Goal: Task Accomplishment & Management: Manage account settings

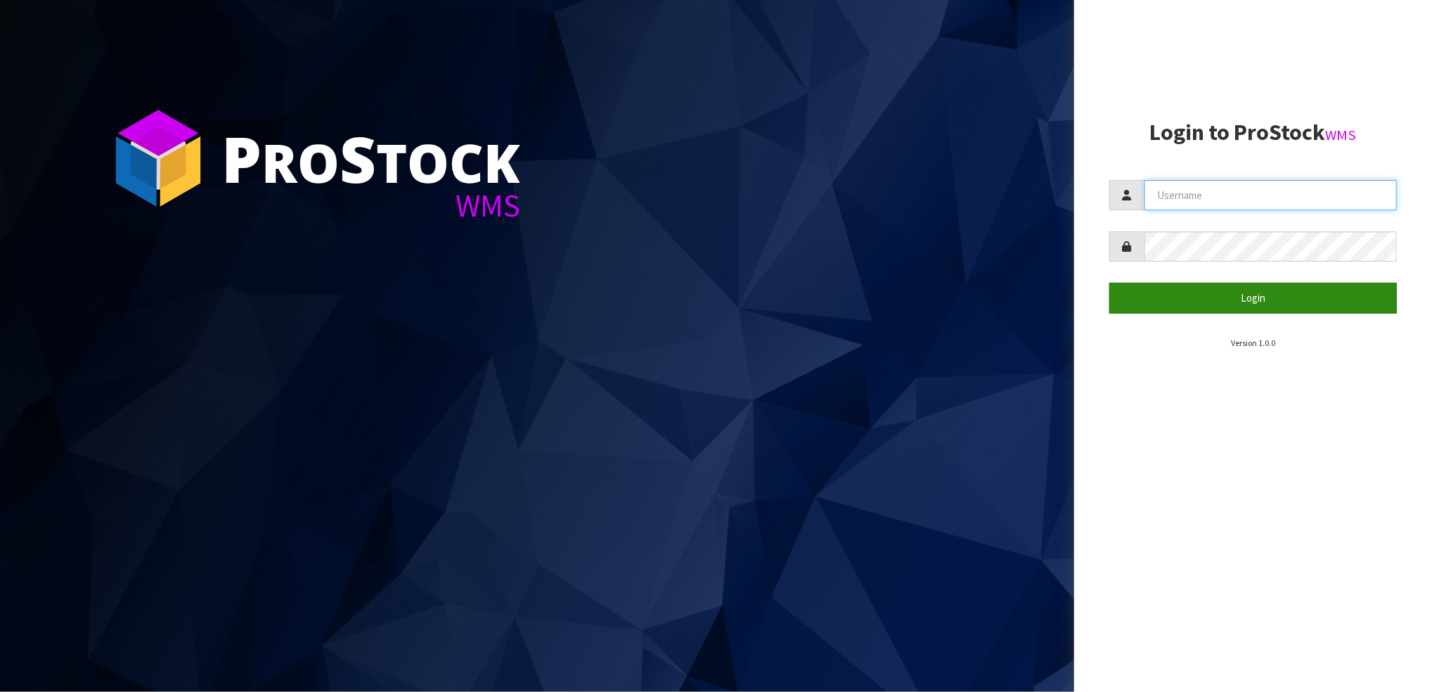
type input "STOREMASTA"
click at [576, 289] on button "Login" at bounding box center [1254, 298] width 288 height 30
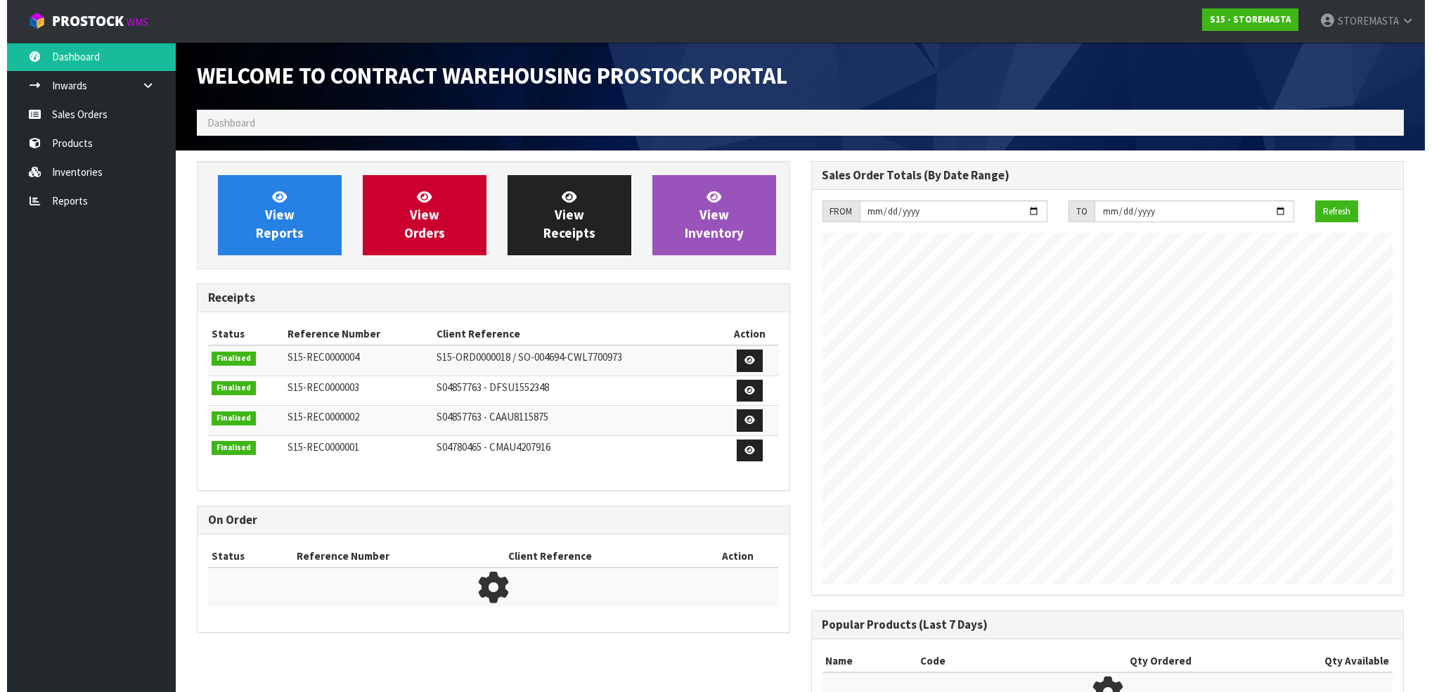
scroll to position [575, 614]
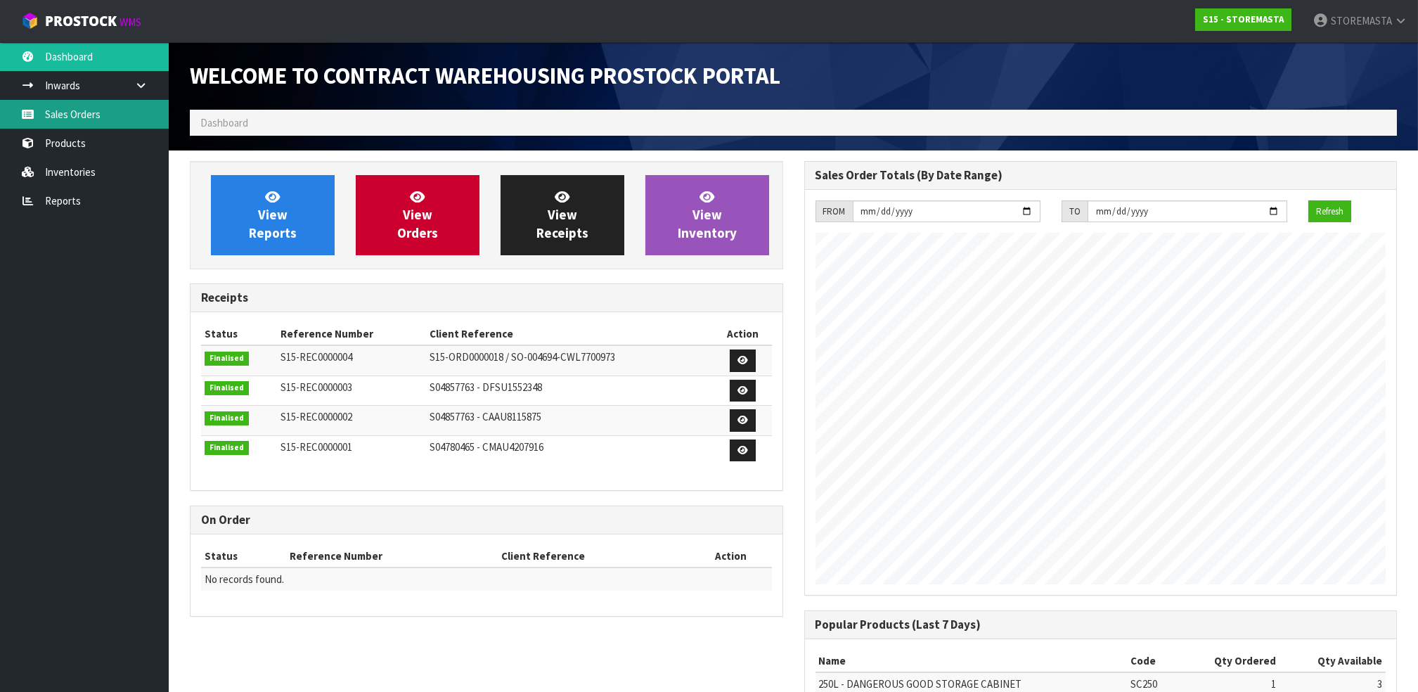
click at [94, 109] on link "Sales Orders" at bounding box center [84, 114] width 169 height 29
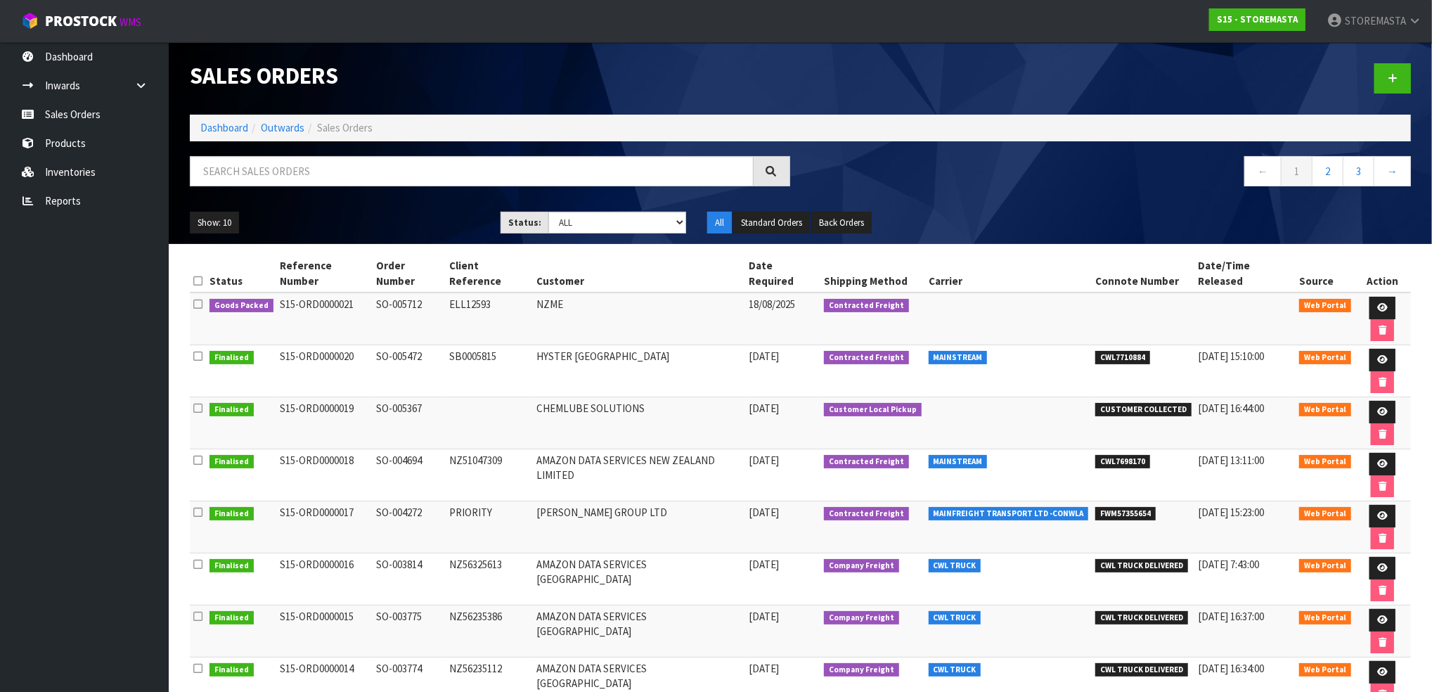
click at [576, 397] on td "CHEMLUBE SOLUTIONS" at bounding box center [639, 423] width 212 height 52
drag, startPoint x: 278, startPoint y: 347, endPoint x: 354, endPoint y: 347, distance: 75.9
click at [354, 397] on td "S15-ORD0000019" at bounding box center [325, 423] width 96 height 52
click at [378, 643] on section "Sales Orders Dashboard Outwards Sales Orders ← 1 2 3 → Show: 10 5 10 25 50 Stat…" at bounding box center [716, 346] width 1432 height 692
click at [555, 397] on td "CHEMLUBE SOLUTIONS" at bounding box center [639, 423] width 212 height 52
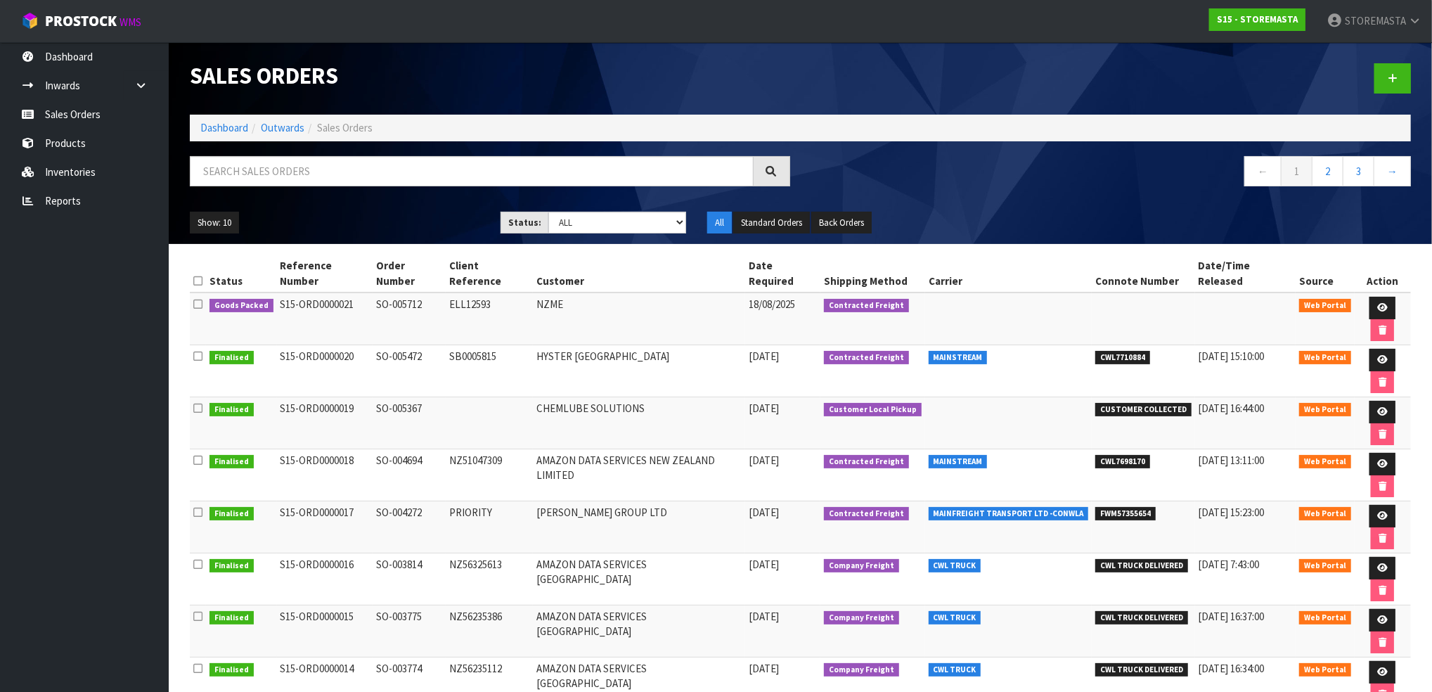
click at [211, 403] on span "Finalised" at bounding box center [232, 410] width 44 height 14
click at [576, 407] on icon at bounding box center [1383, 411] width 11 height 9
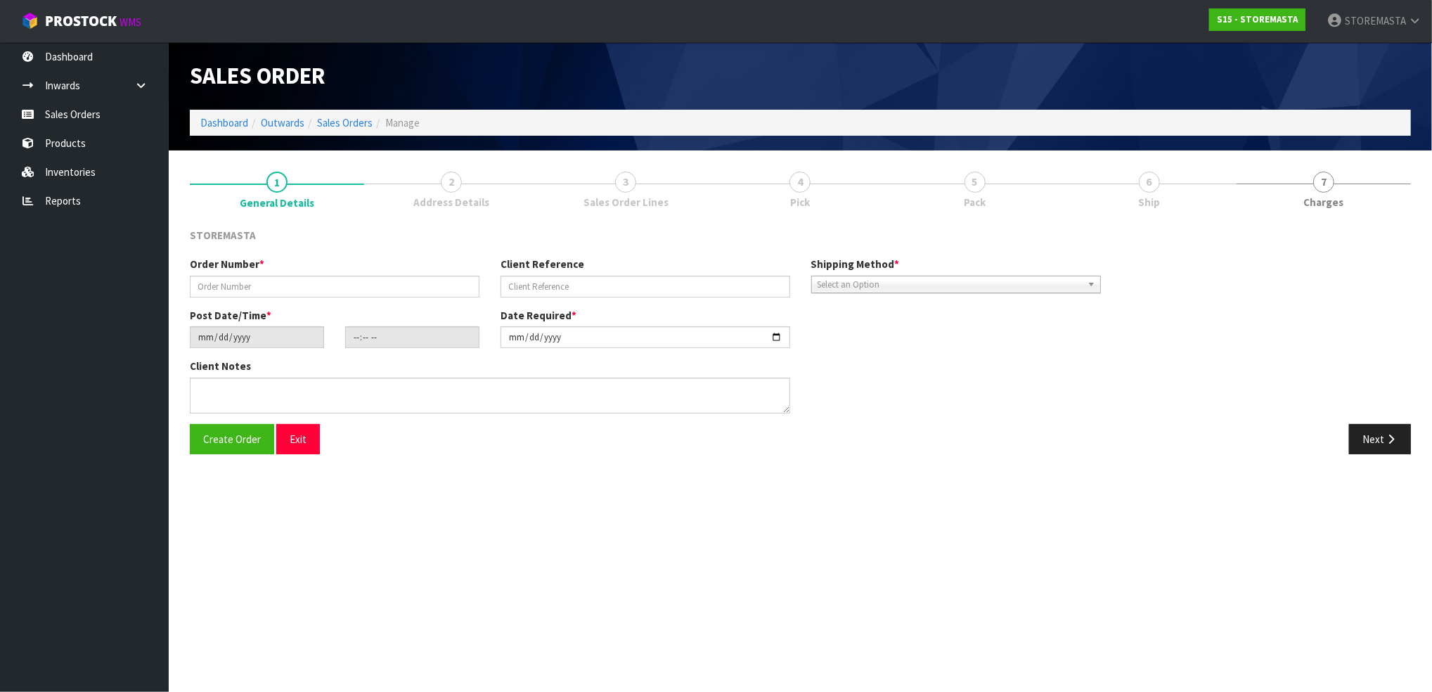
type input "SO-005367"
type input "[DATE]"
type input "20:31:00.000"
type input "[DATE]"
type textarea "REQUEST PICK UP [DATE]"
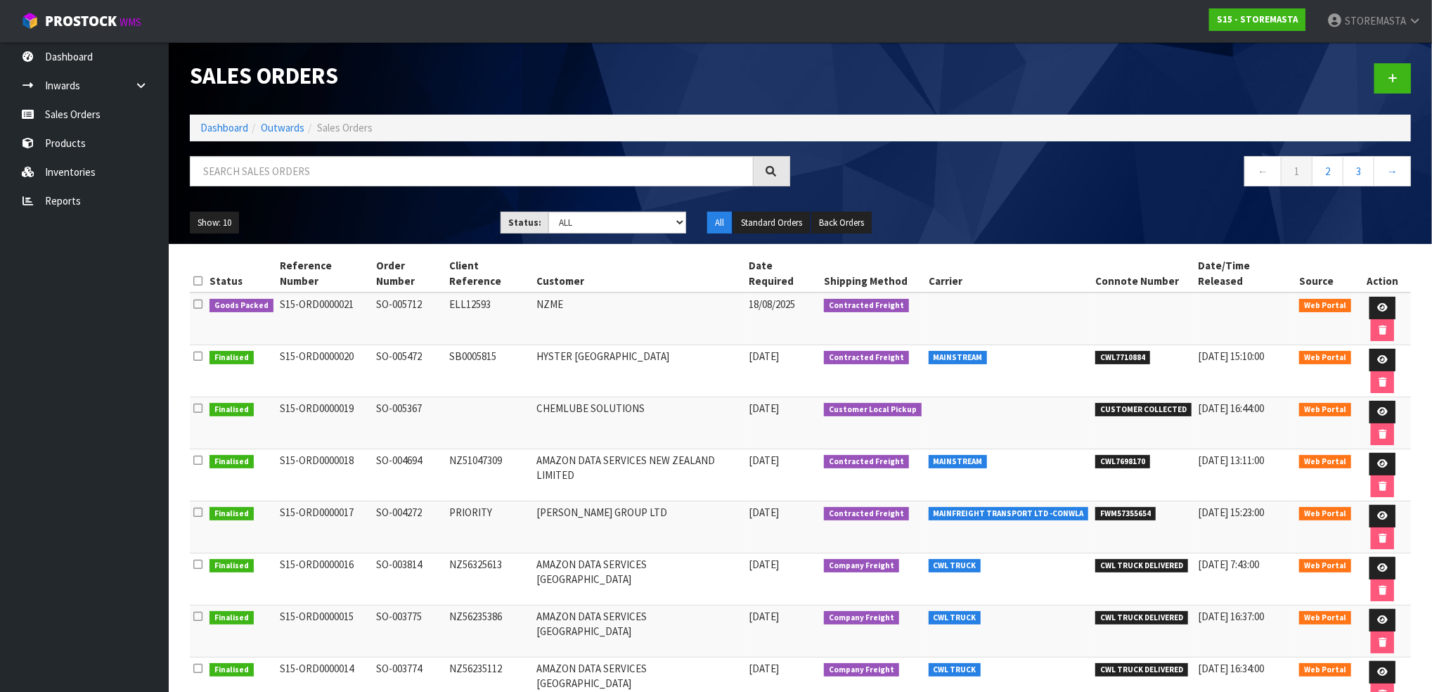
click at [555, 293] on td "NZME" at bounding box center [639, 319] width 212 height 53
click at [229, 299] on span "Goods Packed" at bounding box center [242, 306] width 64 height 14
click at [576, 299] on span "Web Portal" at bounding box center [1326, 306] width 52 height 14
click at [576, 303] on icon at bounding box center [1383, 307] width 11 height 9
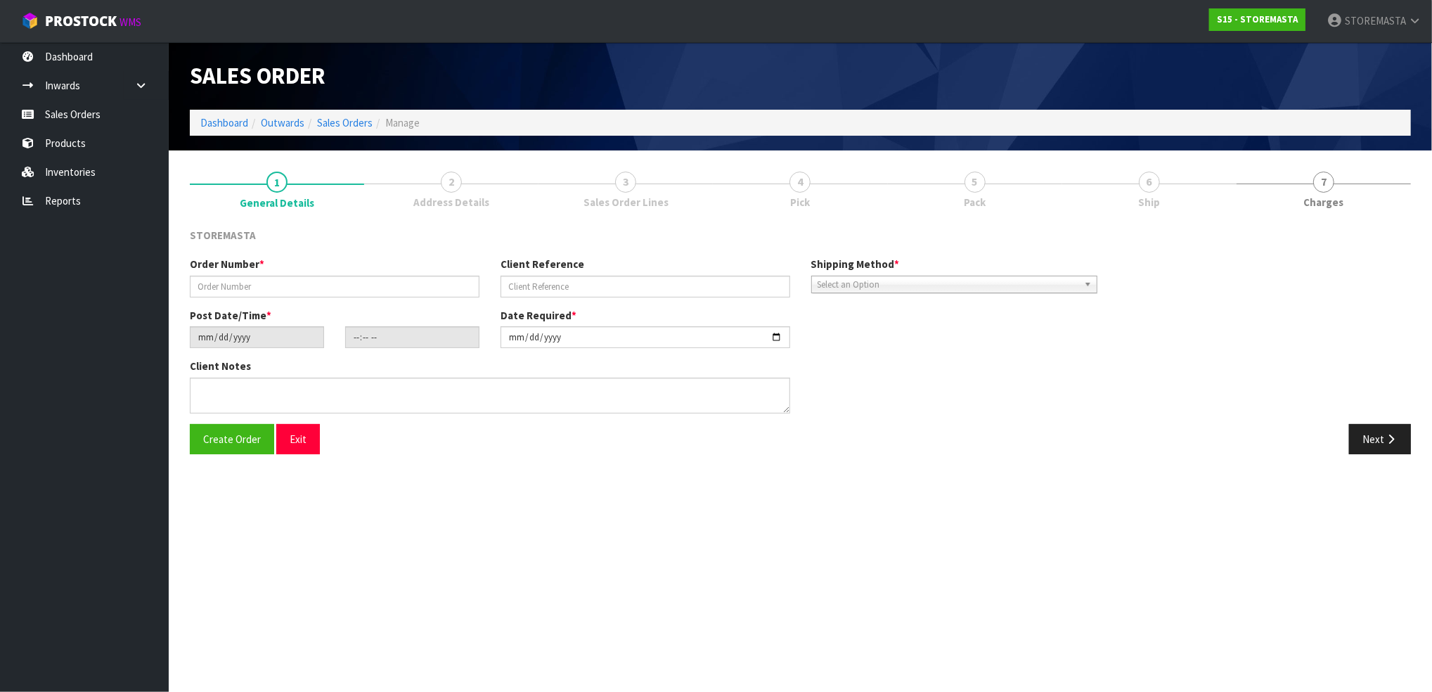
type input "SO-005712"
type input "ELL12593"
type input "[DATE]"
type input "18:38:00.000"
type input "[DATE]"
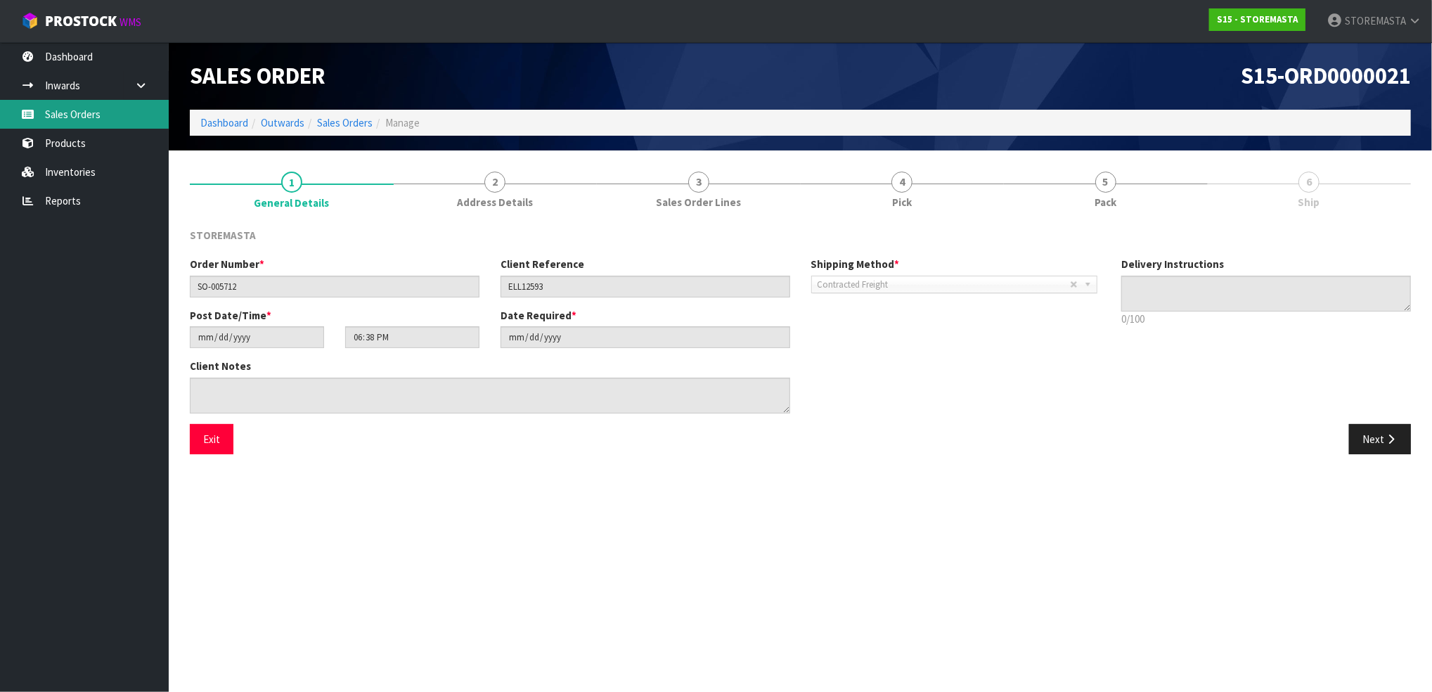
click at [84, 124] on link "Sales Orders" at bounding box center [84, 114] width 169 height 29
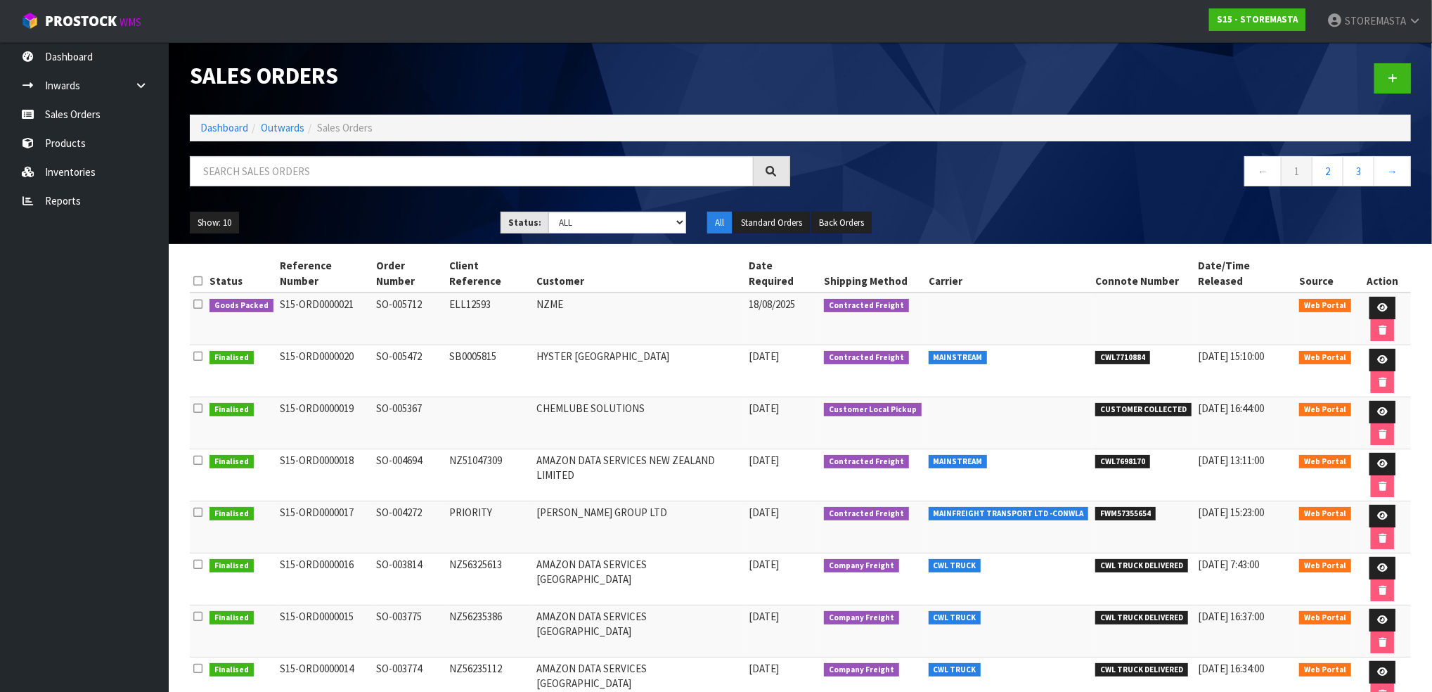
click at [576, 299] on span "Web Portal" at bounding box center [1326, 306] width 52 height 14
click at [245, 299] on span "Goods Packed" at bounding box center [242, 306] width 64 height 14
